Goal: Navigation & Orientation: Find specific page/section

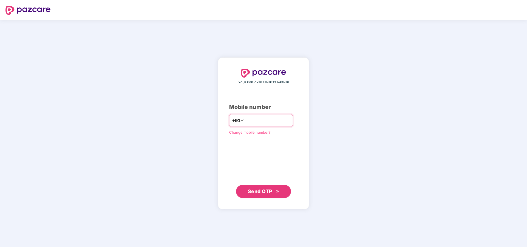
type input "**********"
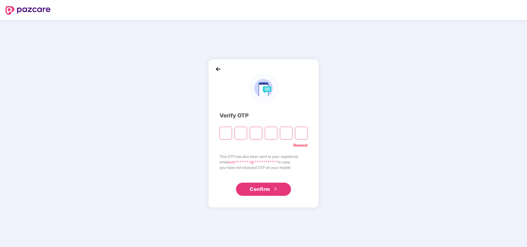
paste input "*"
type input "*"
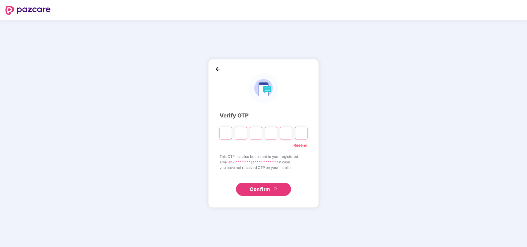
type input "*"
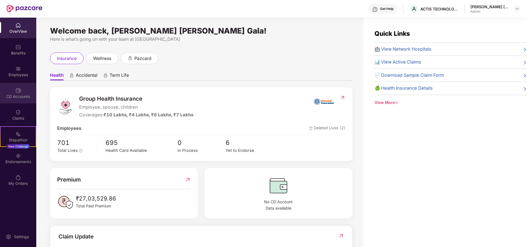
click at [22, 97] on div "CD Accounts" at bounding box center [18, 96] width 36 height 5
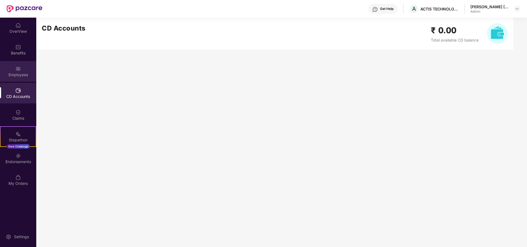
click at [17, 67] on img at bounding box center [17, 68] width 5 height 5
